Goal: Transaction & Acquisition: Purchase product/service

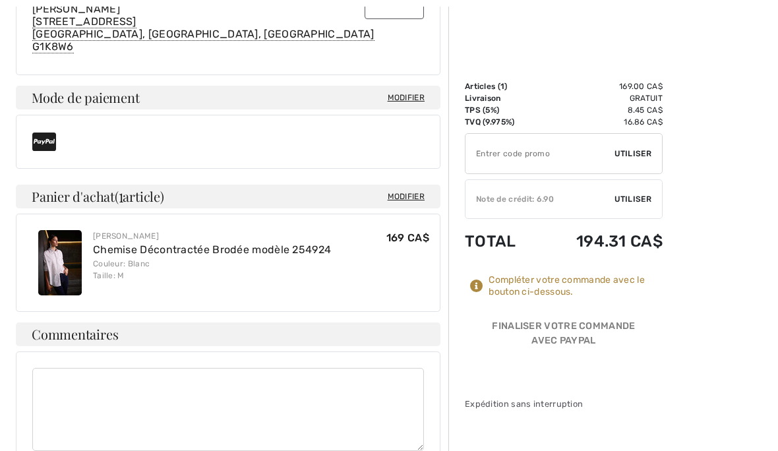
scroll to position [514, 0]
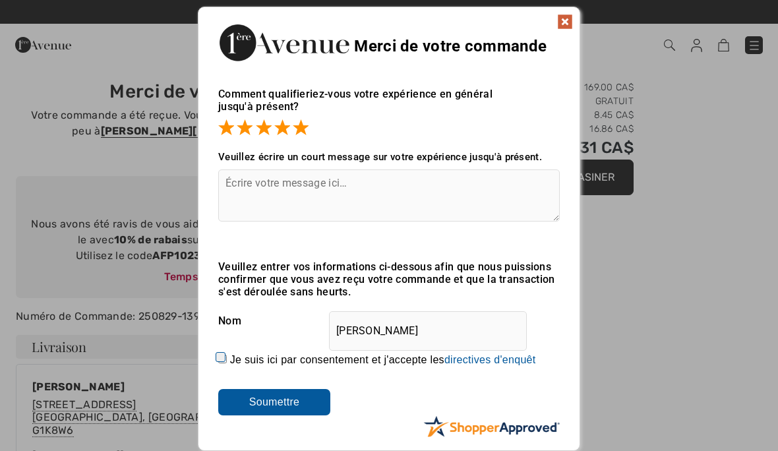
click at [288, 398] on input "Soumettre" at bounding box center [274, 402] width 112 height 26
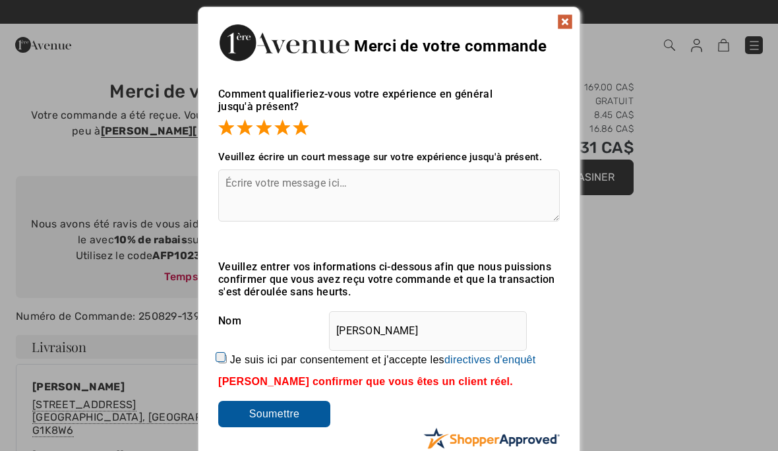
click at [227, 363] on input "Je suis ici par consentement et j'accepte les En soumettant une évaluation, vou…" at bounding box center [222, 359] width 9 height 9
checkbox input "true"
click at [282, 408] on input "Soumettre" at bounding box center [274, 414] width 112 height 26
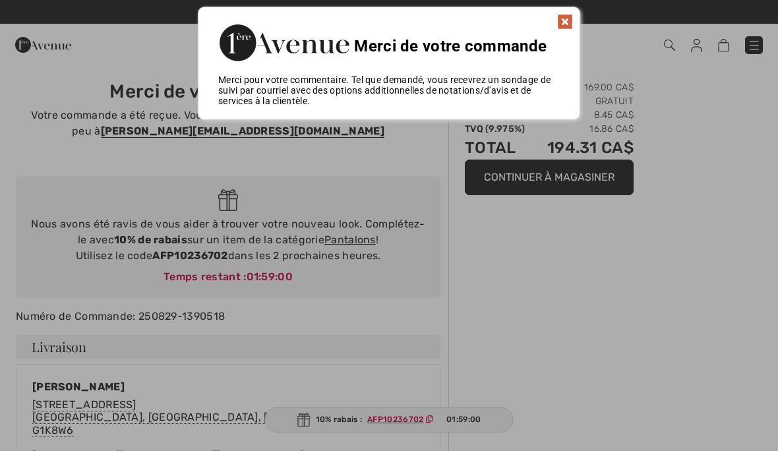
click at [568, 20] on img at bounding box center [565, 22] width 16 height 16
